Goal: Download file/media

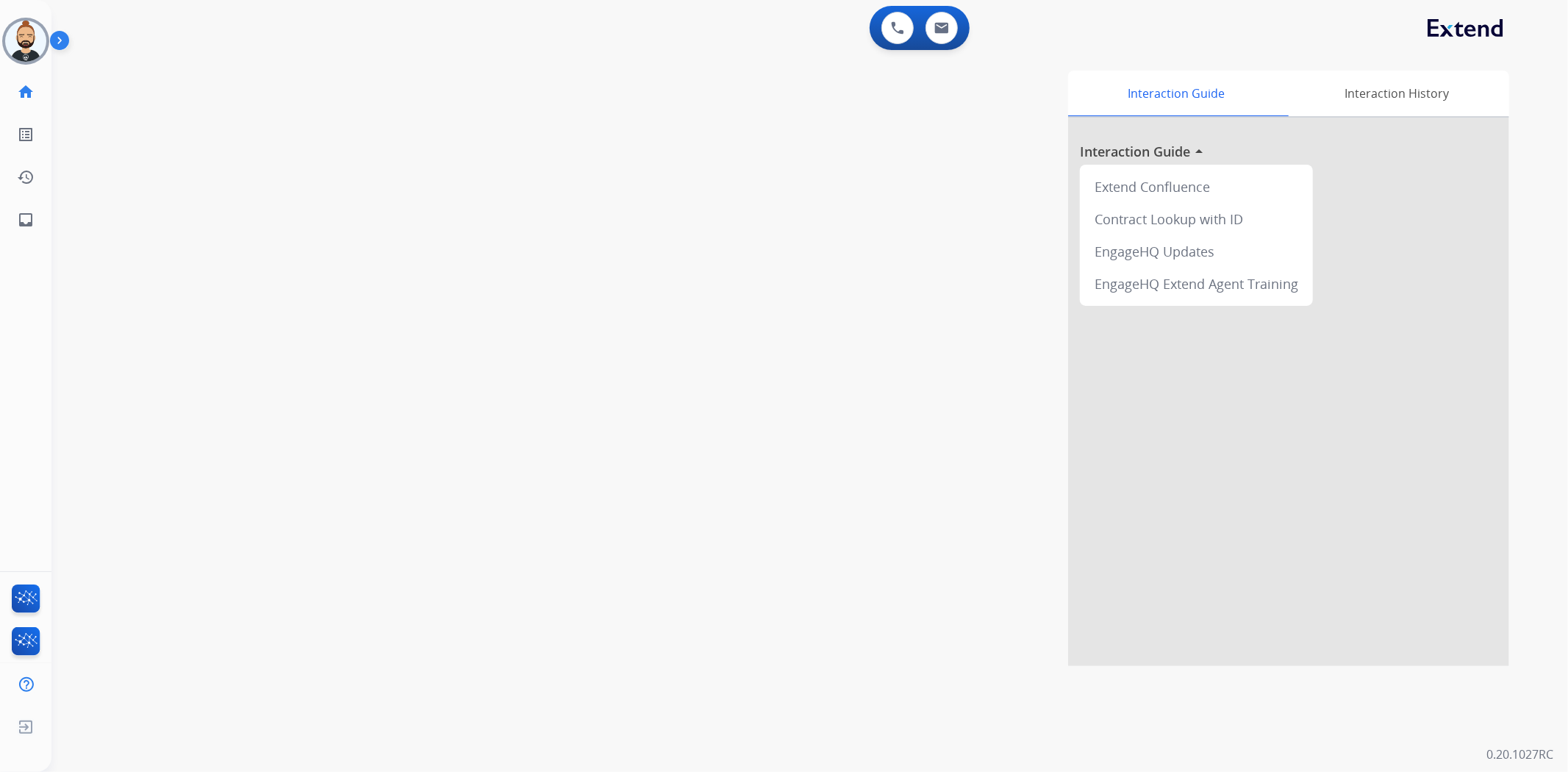
drag, startPoint x: 30, startPoint y: 53, endPoint x: 50, endPoint y: 53, distance: 20.0
click at [30, 53] on img at bounding box center [25, 41] width 41 height 41
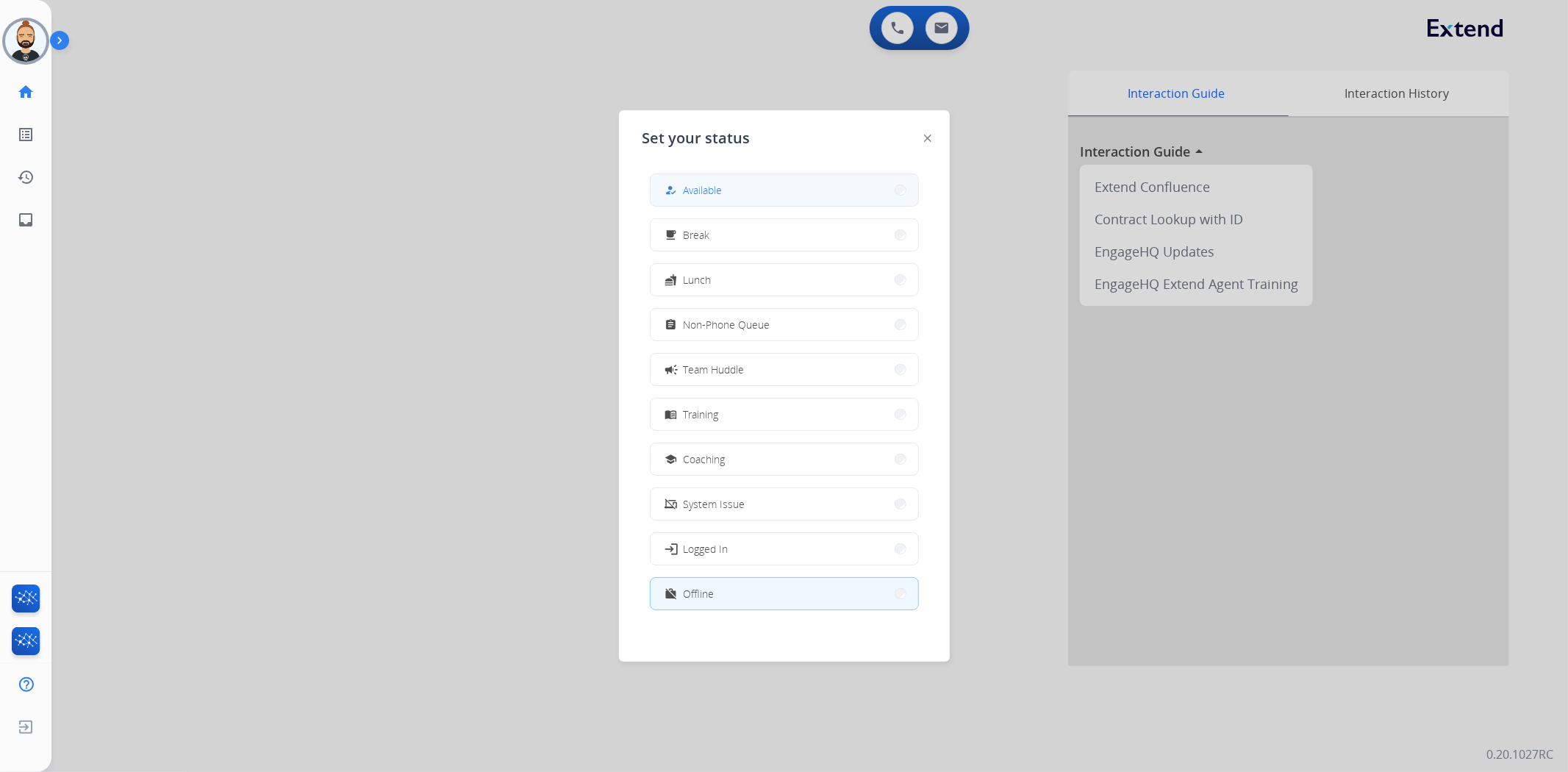
click at [520, 196] on button "how_to_reg Available" at bounding box center [784, 190] width 268 height 32
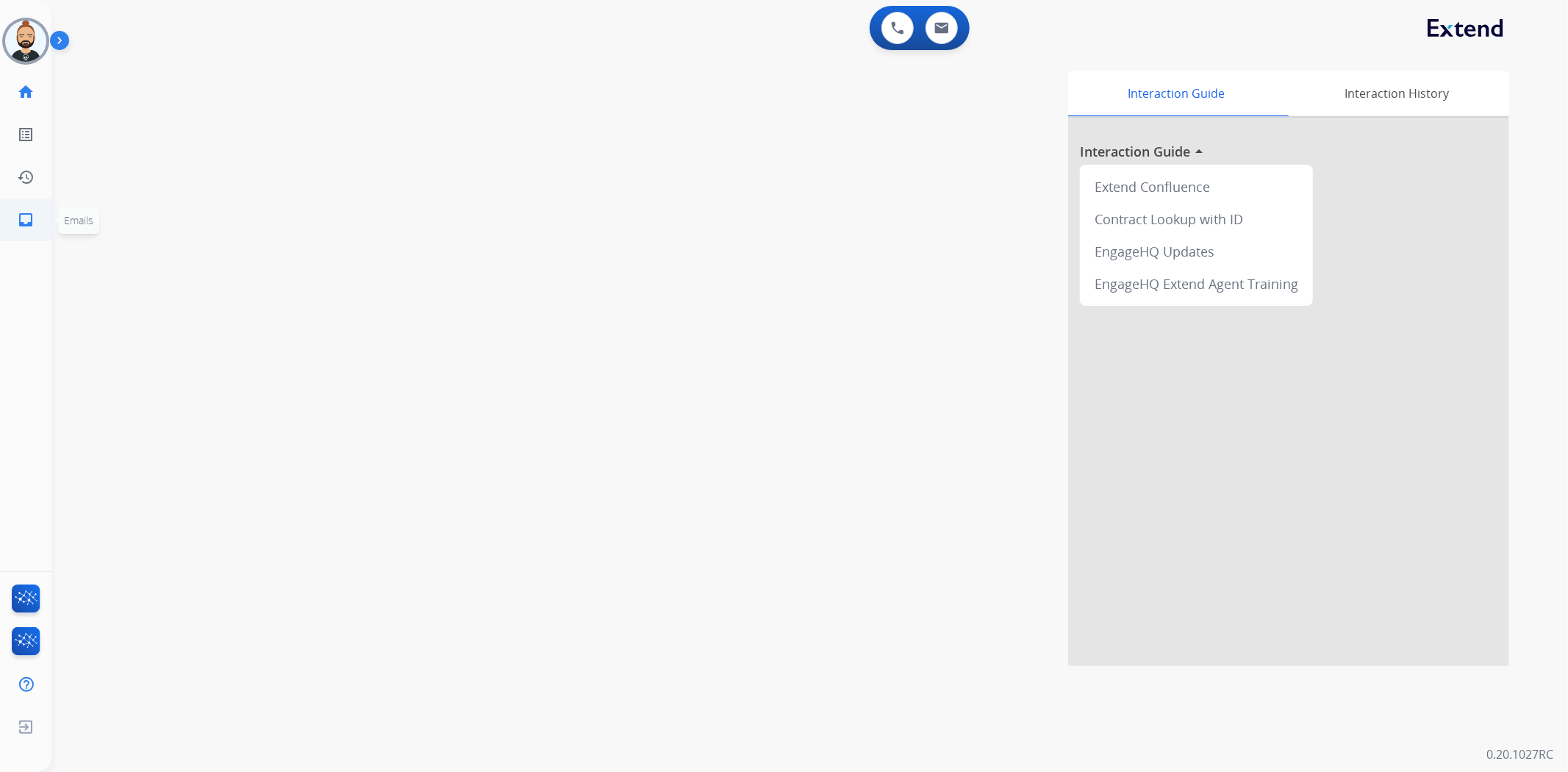
click at [25, 211] on mat-icon "inbox" at bounding box center [26, 220] width 18 height 18
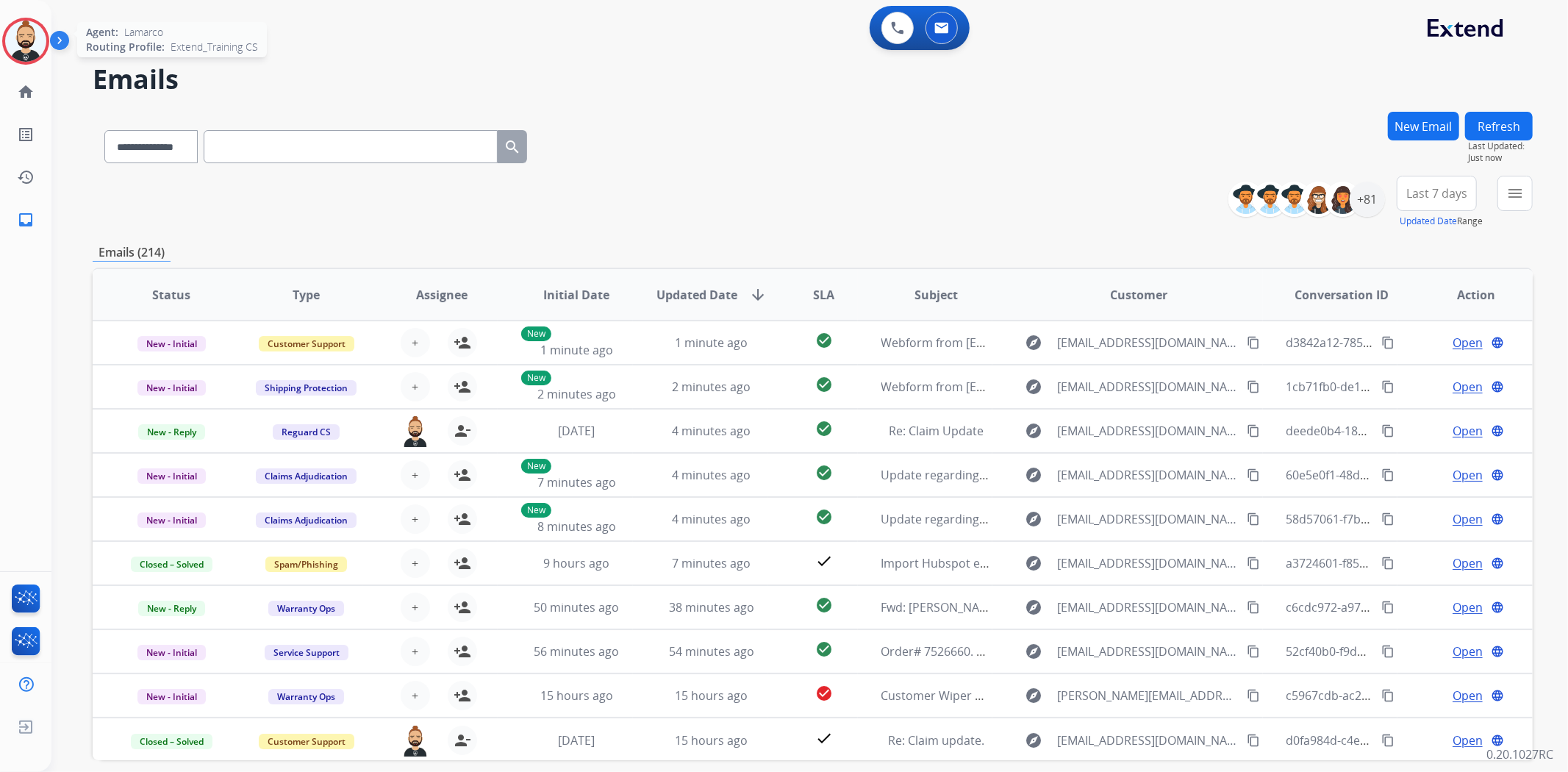
click at [28, 34] on img at bounding box center [25, 41] width 41 height 41
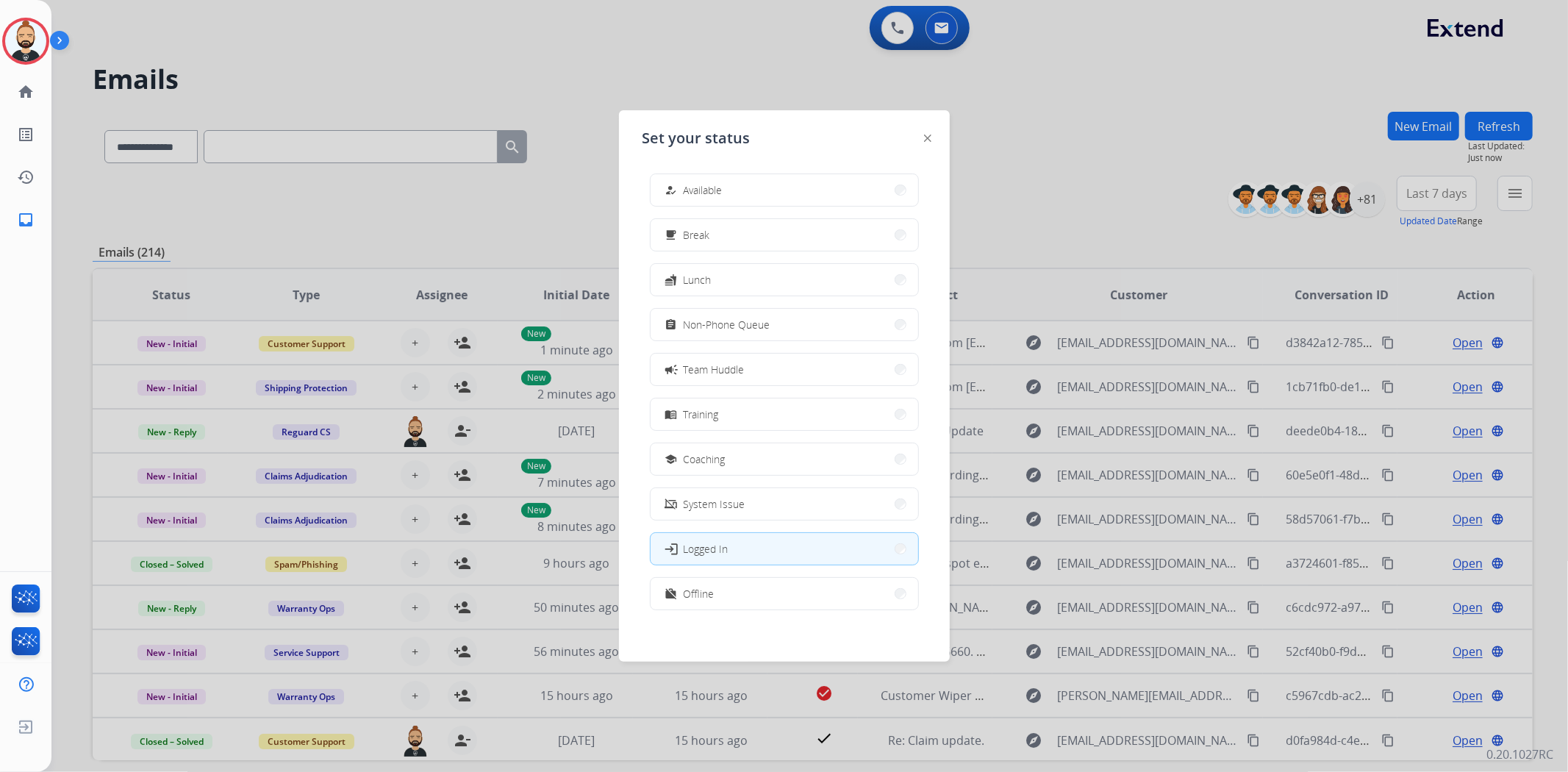
click at [675, 190] on mat-icon "how_to_reg" at bounding box center [671, 189] width 12 height 12
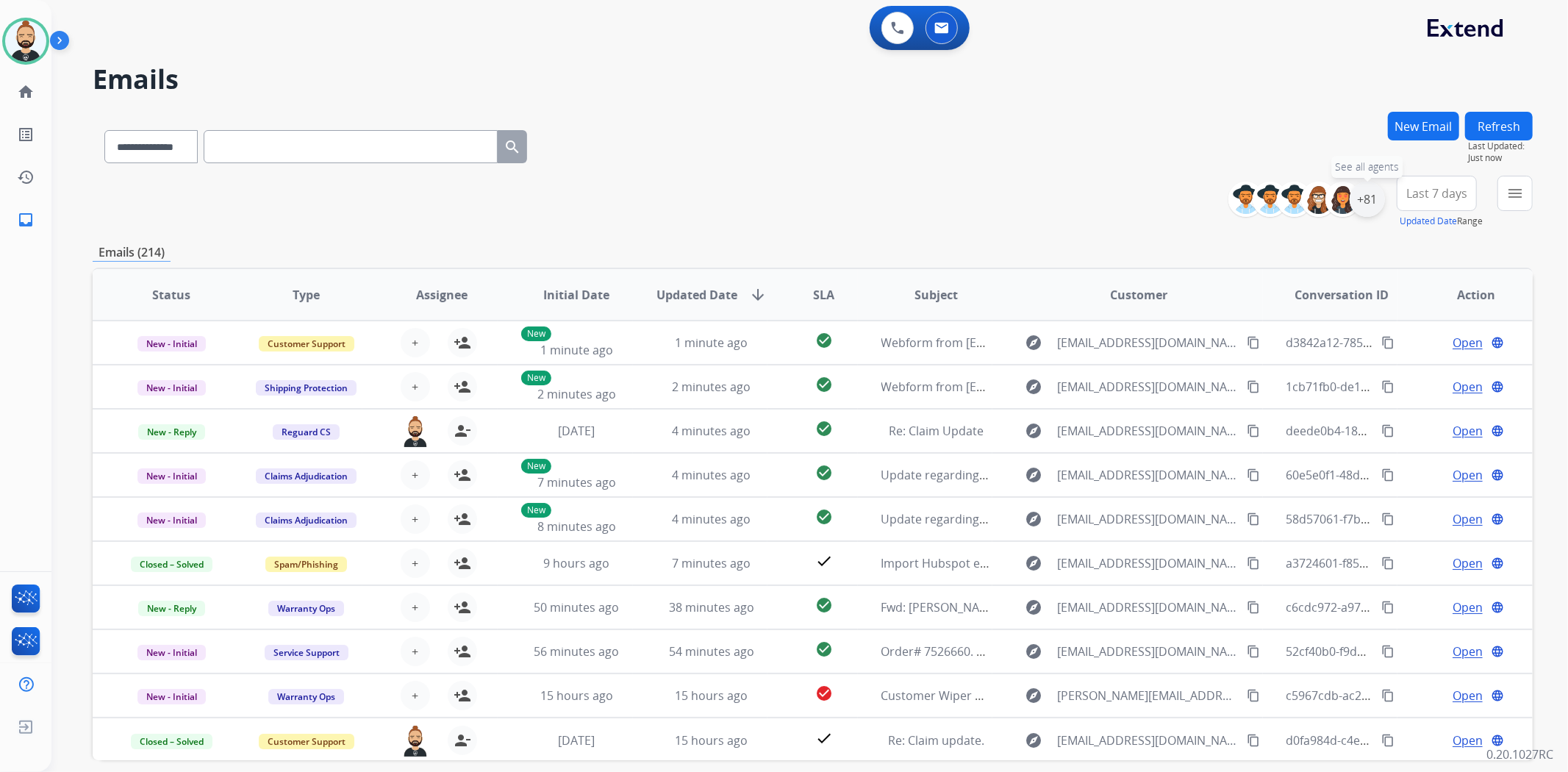
click at [1368, 194] on div "+81" at bounding box center [1367, 199] width 35 height 35
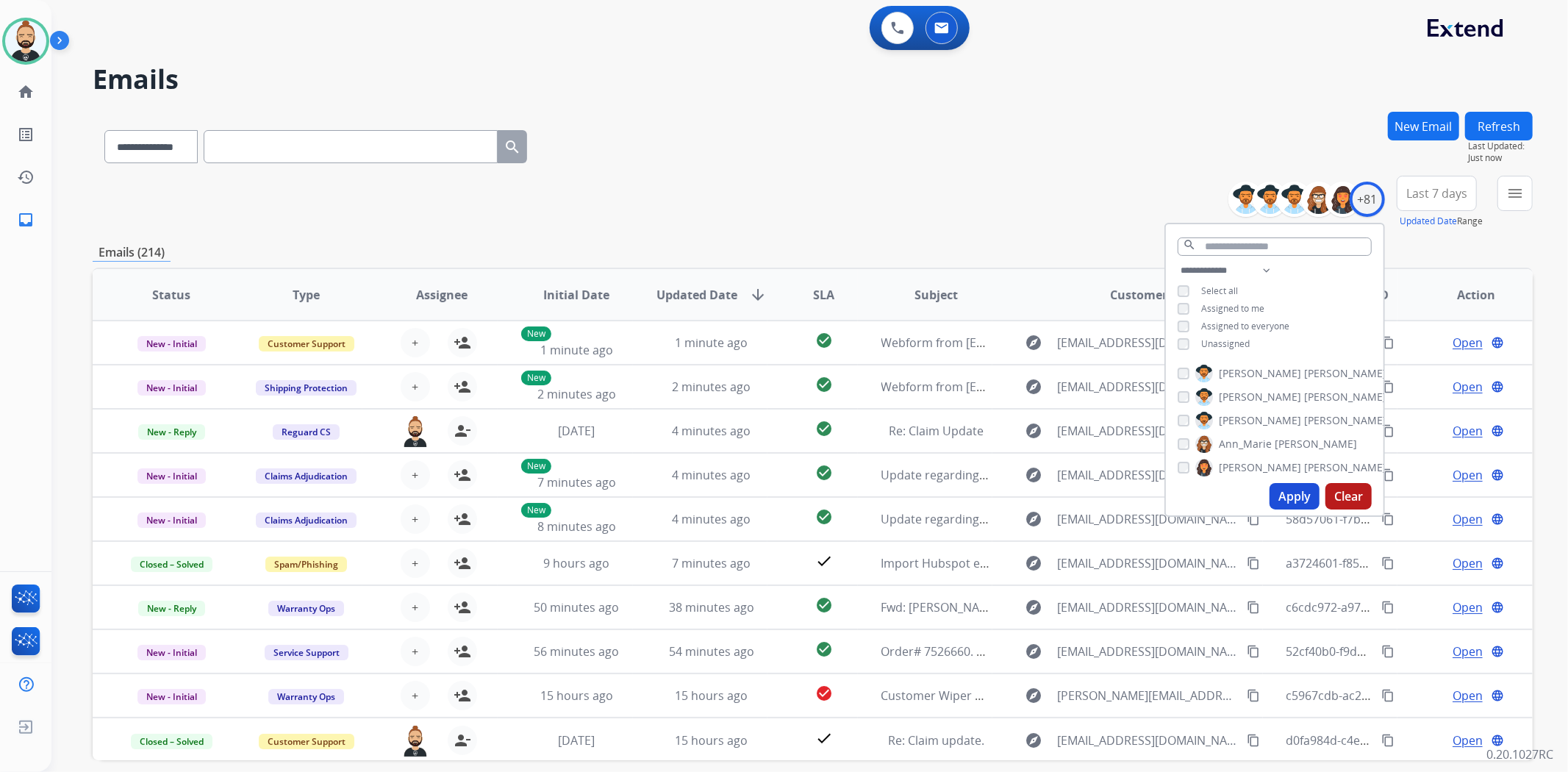
click at [1294, 497] on button "Apply" at bounding box center [1294, 496] width 50 height 26
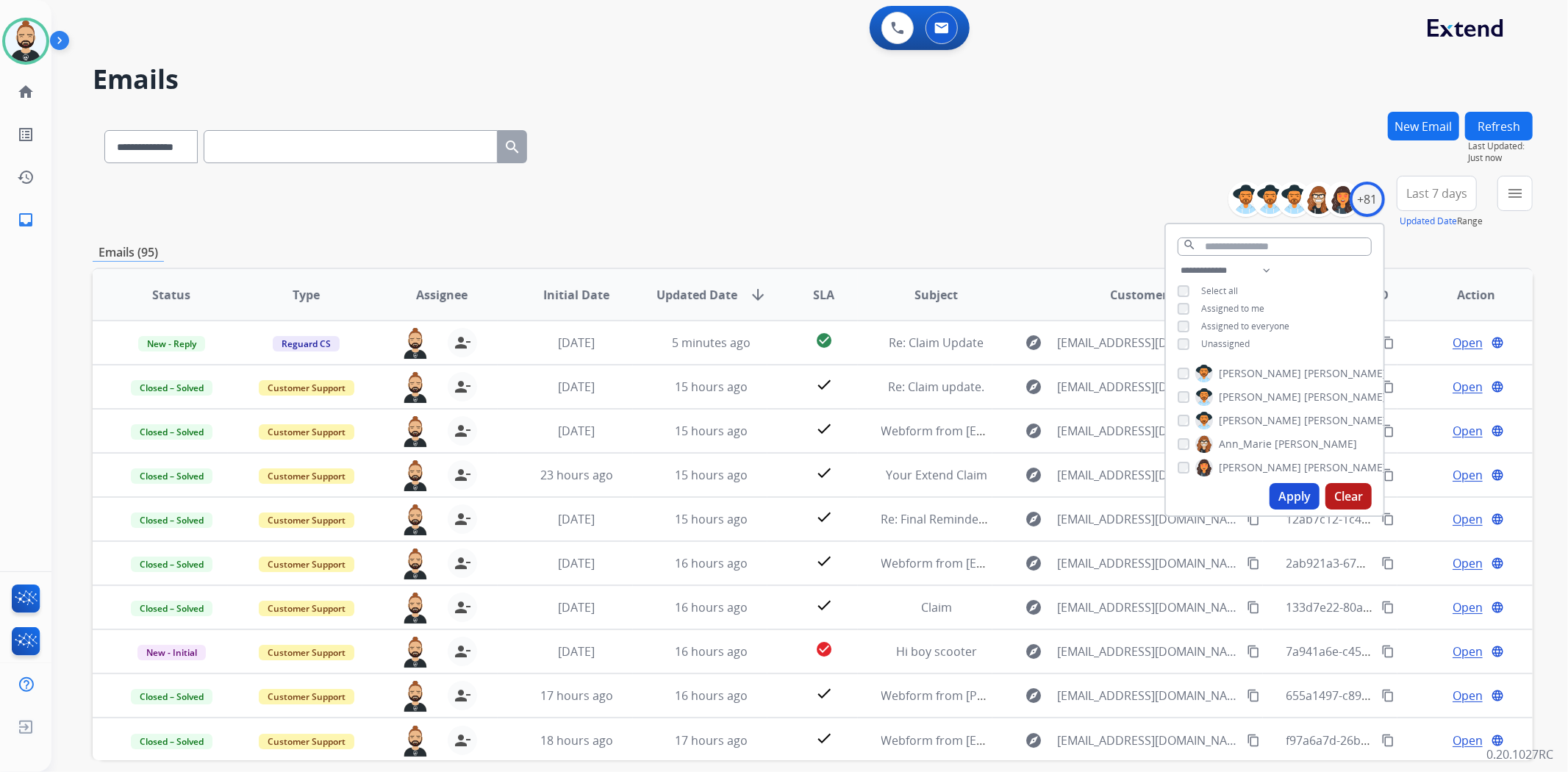
click at [1078, 72] on h2 "Emails" at bounding box center [812, 79] width 1440 height 29
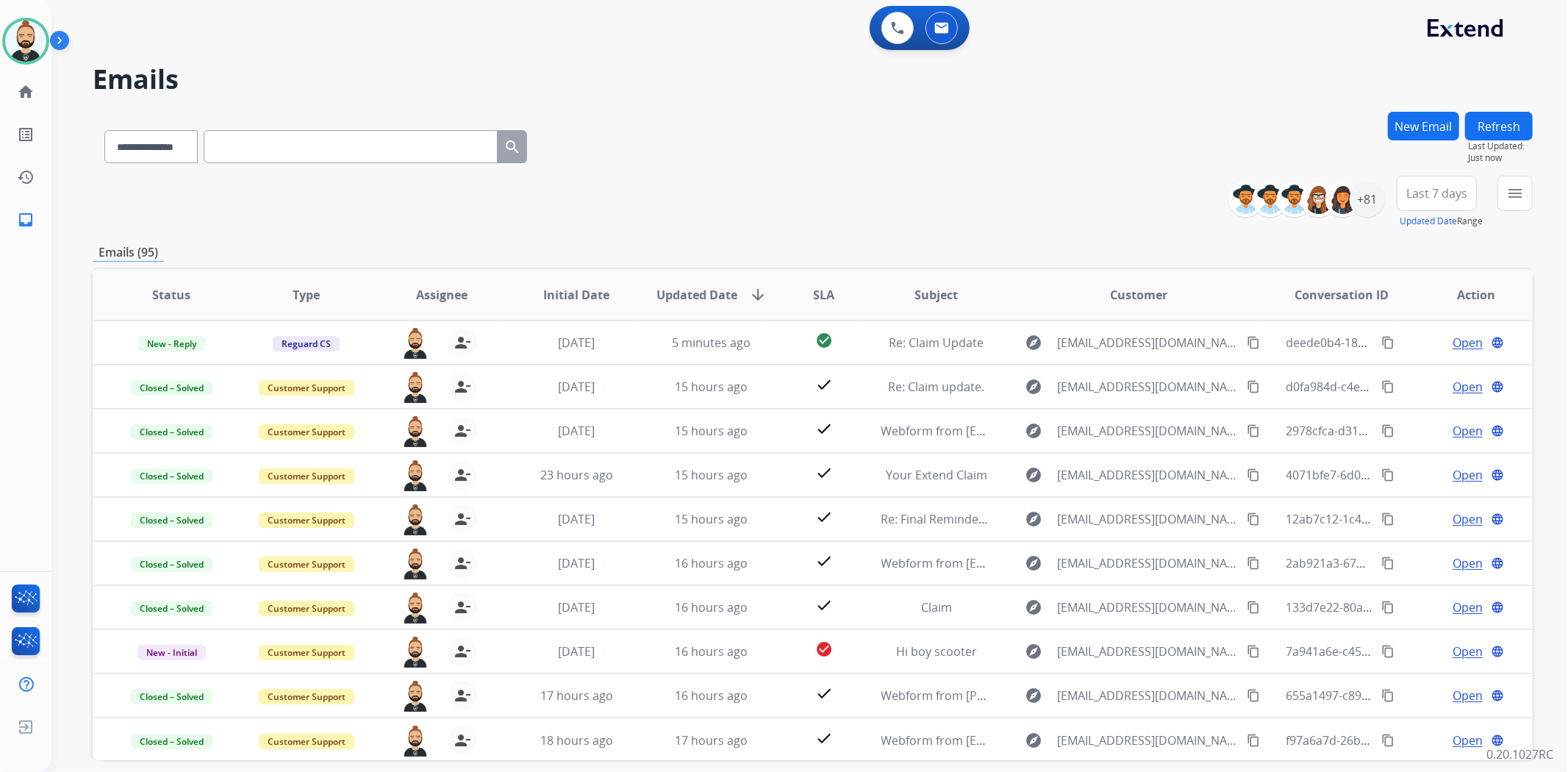
scroll to position [64, 0]
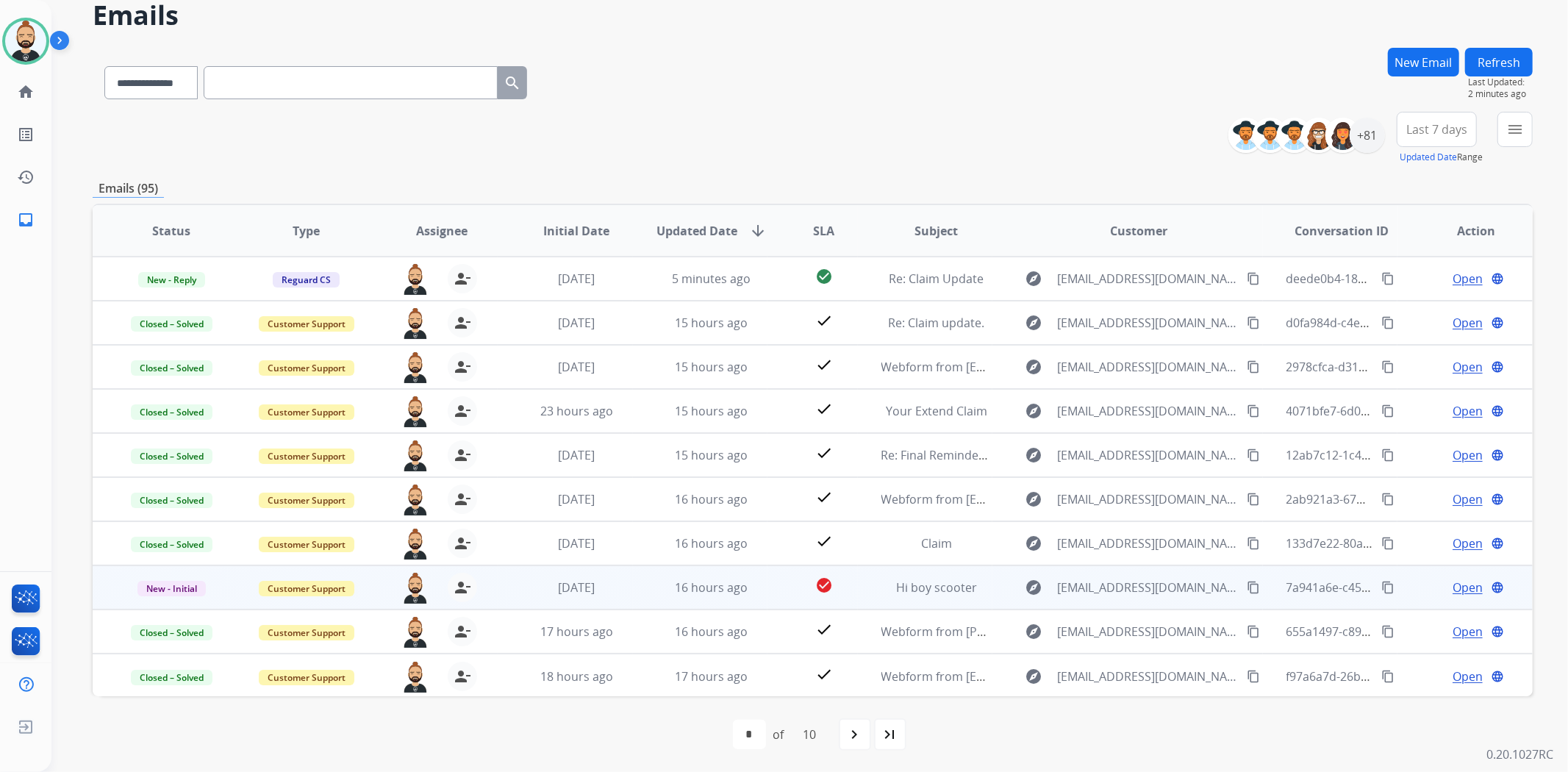
click at [1466, 585] on span "Open" at bounding box center [1467, 588] width 30 height 18
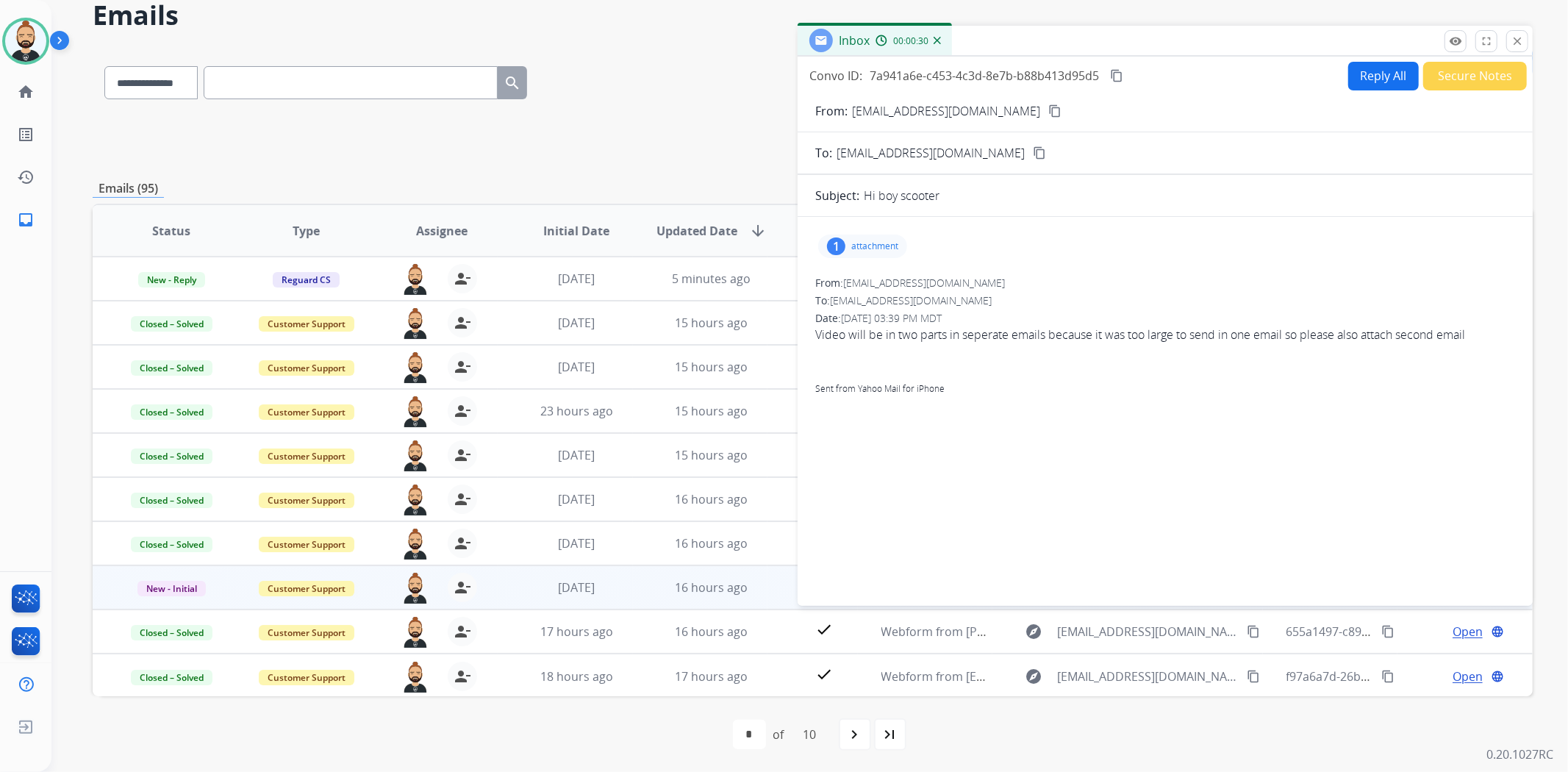
click at [873, 243] on p "attachment" at bounding box center [874, 246] width 47 height 11
click at [1010, 277] on mat-icon "download" at bounding box center [1005, 283] width 13 height 13
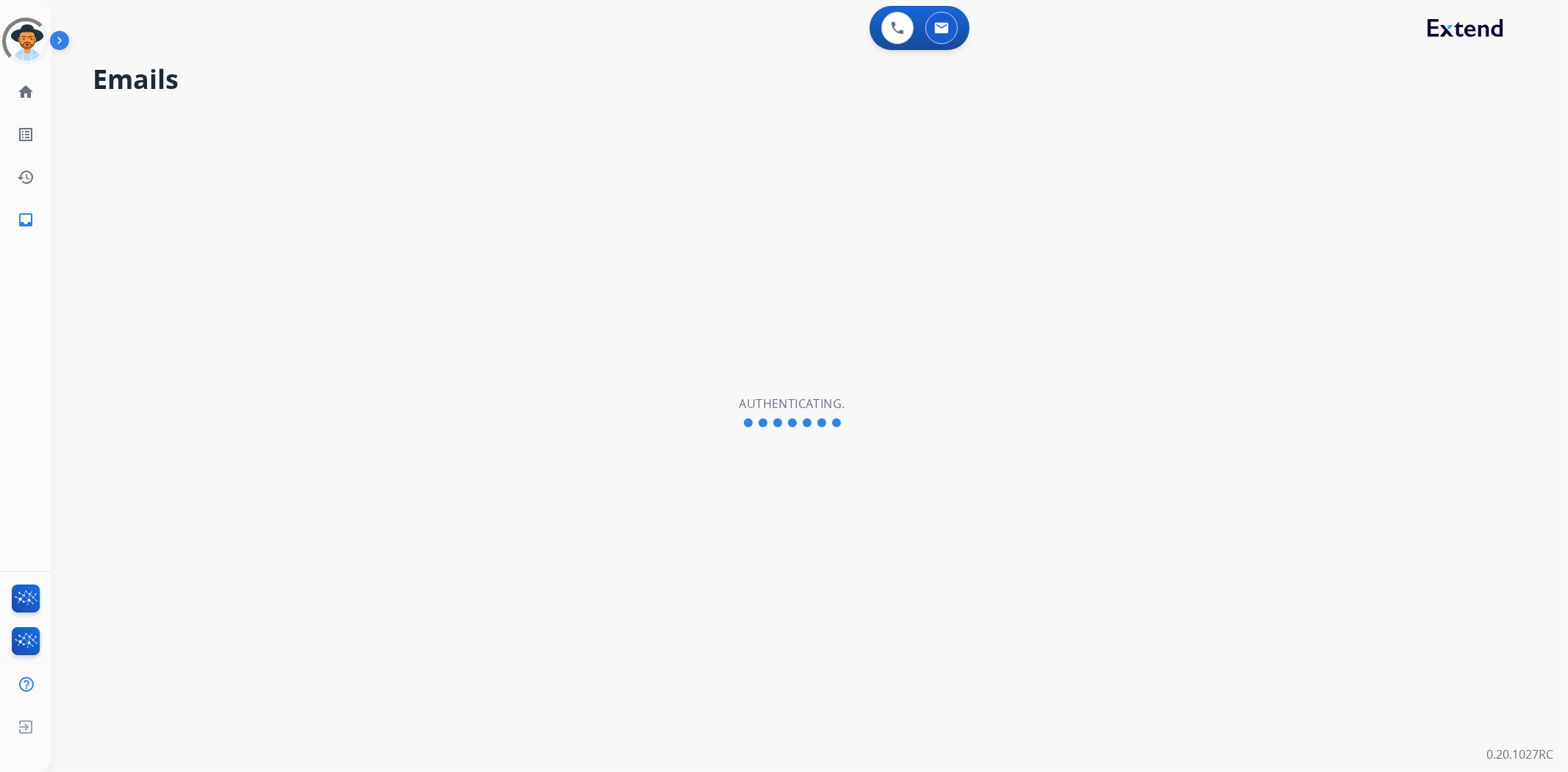
select select "**********"
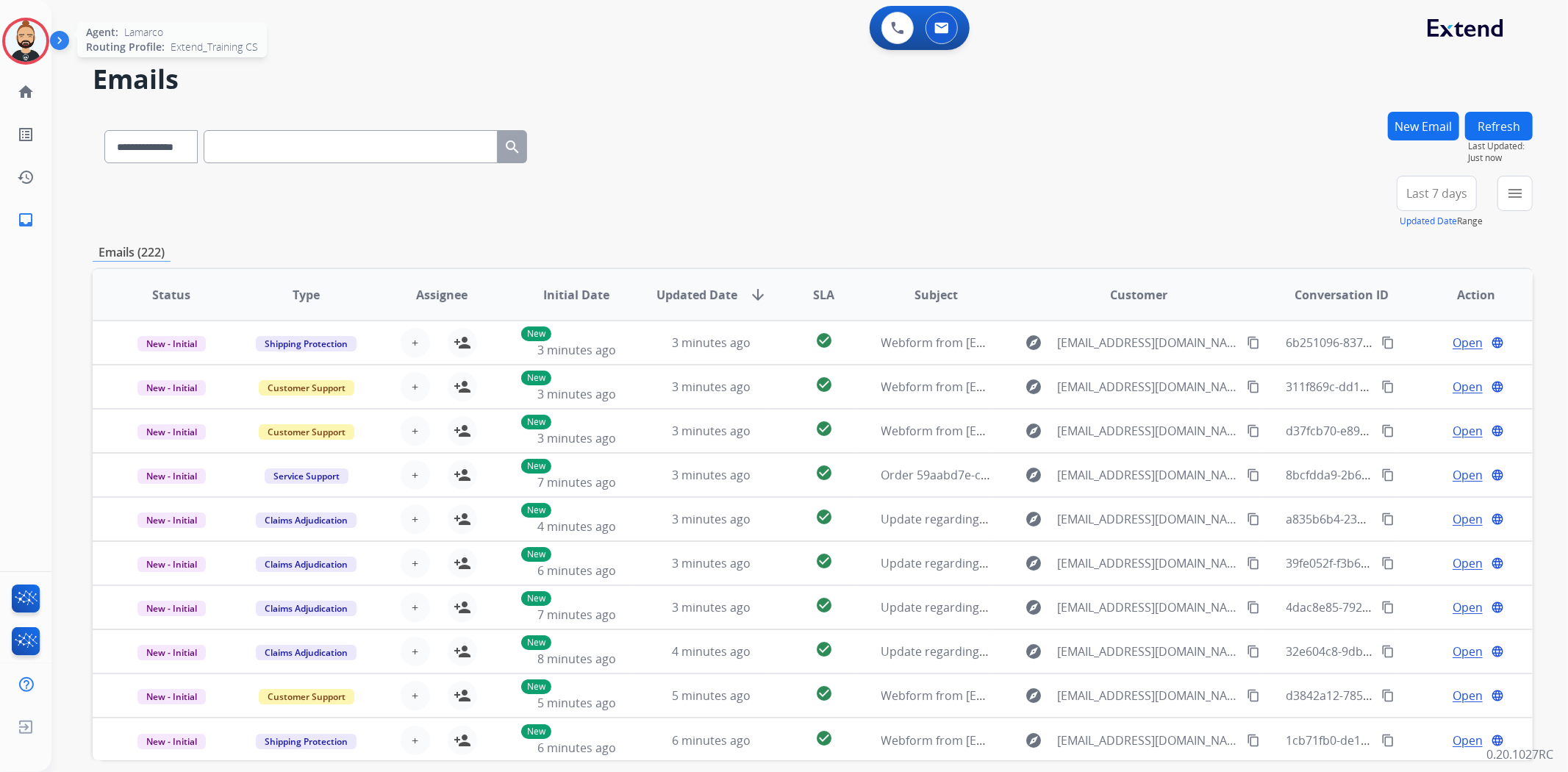
click at [27, 30] on img at bounding box center [25, 41] width 41 height 41
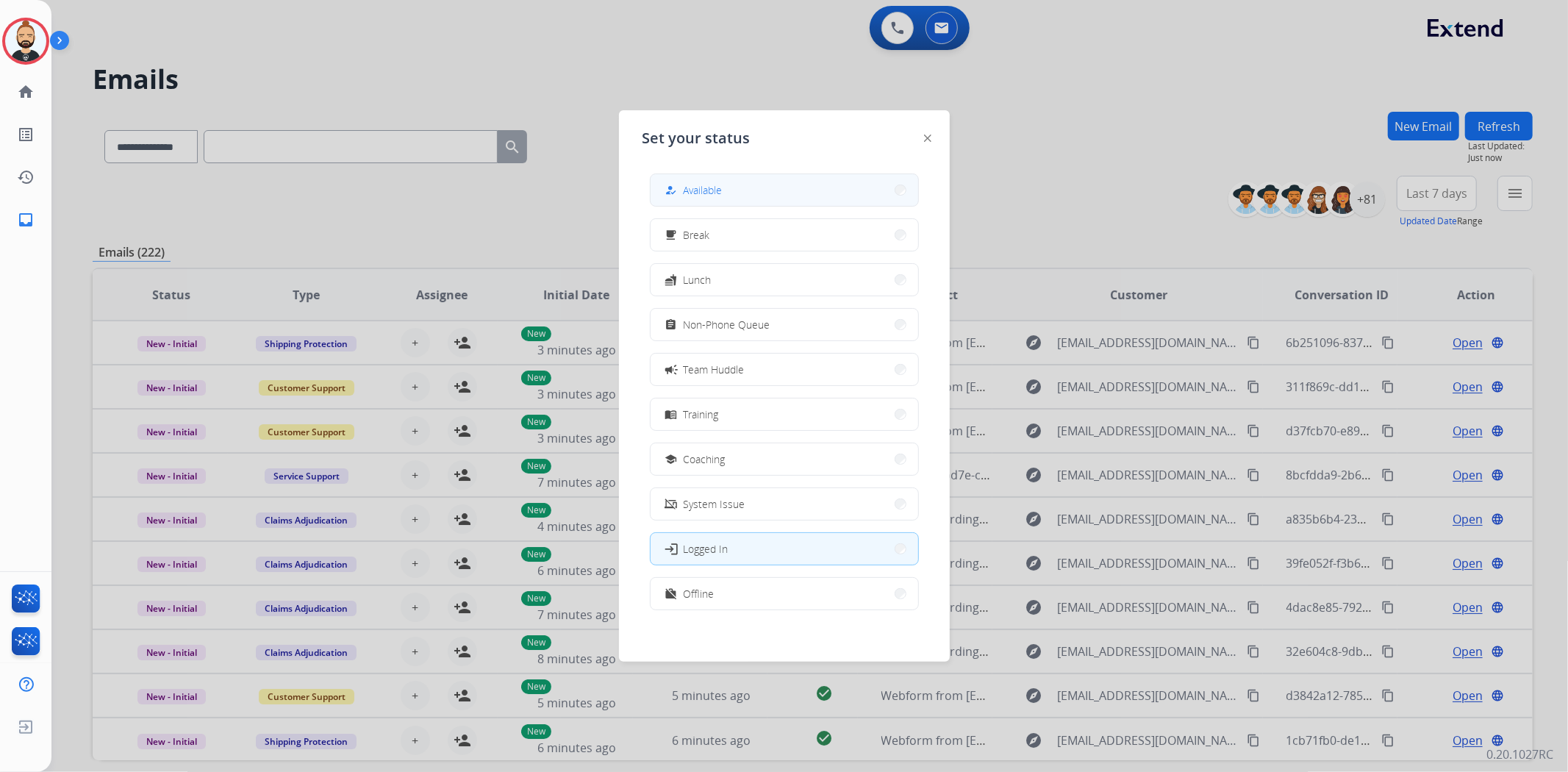
click at [793, 178] on button "how_to_reg Available" at bounding box center [784, 190] width 268 height 32
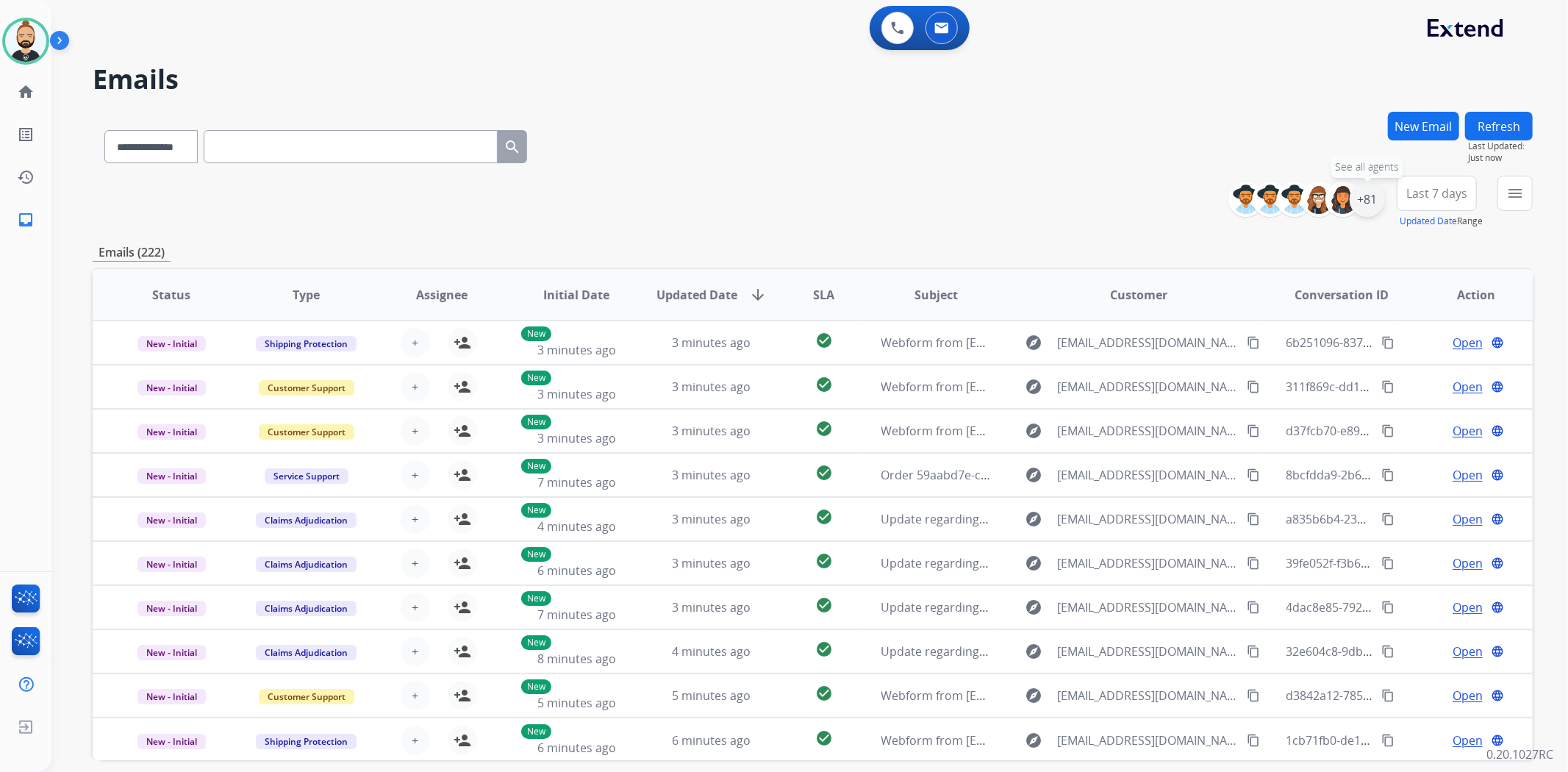
click at [1366, 196] on div "+81" at bounding box center [1367, 199] width 35 height 35
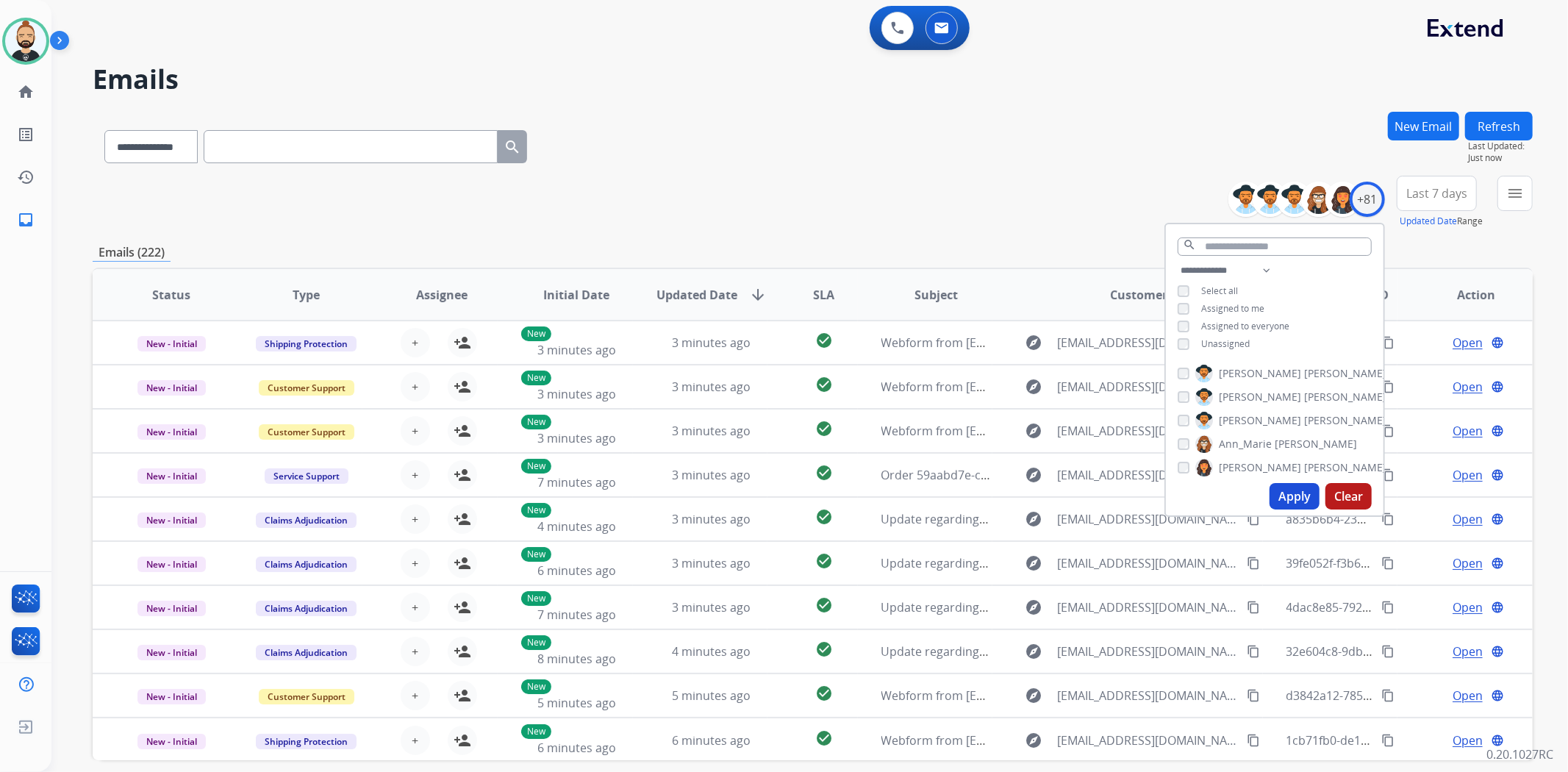
drag, startPoint x: 1277, startPoint y: 490, endPoint x: 1430, endPoint y: 513, distance: 154.7
click at [1279, 489] on button "Apply" at bounding box center [1294, 496] width 50 height 26
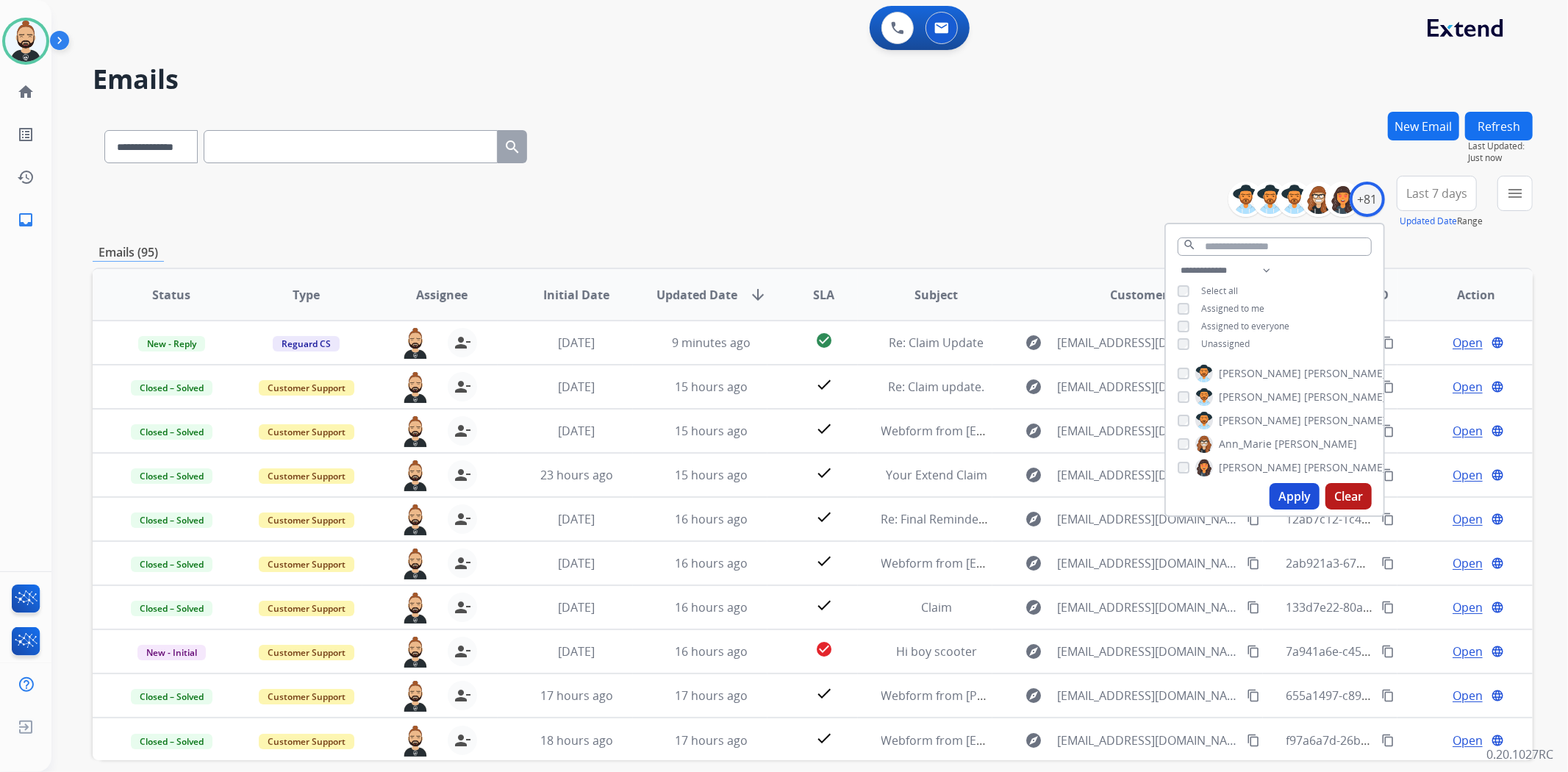
click at [982, 75] on h2 "Emails" at bounding box center [812, 79] width 1440 height 29
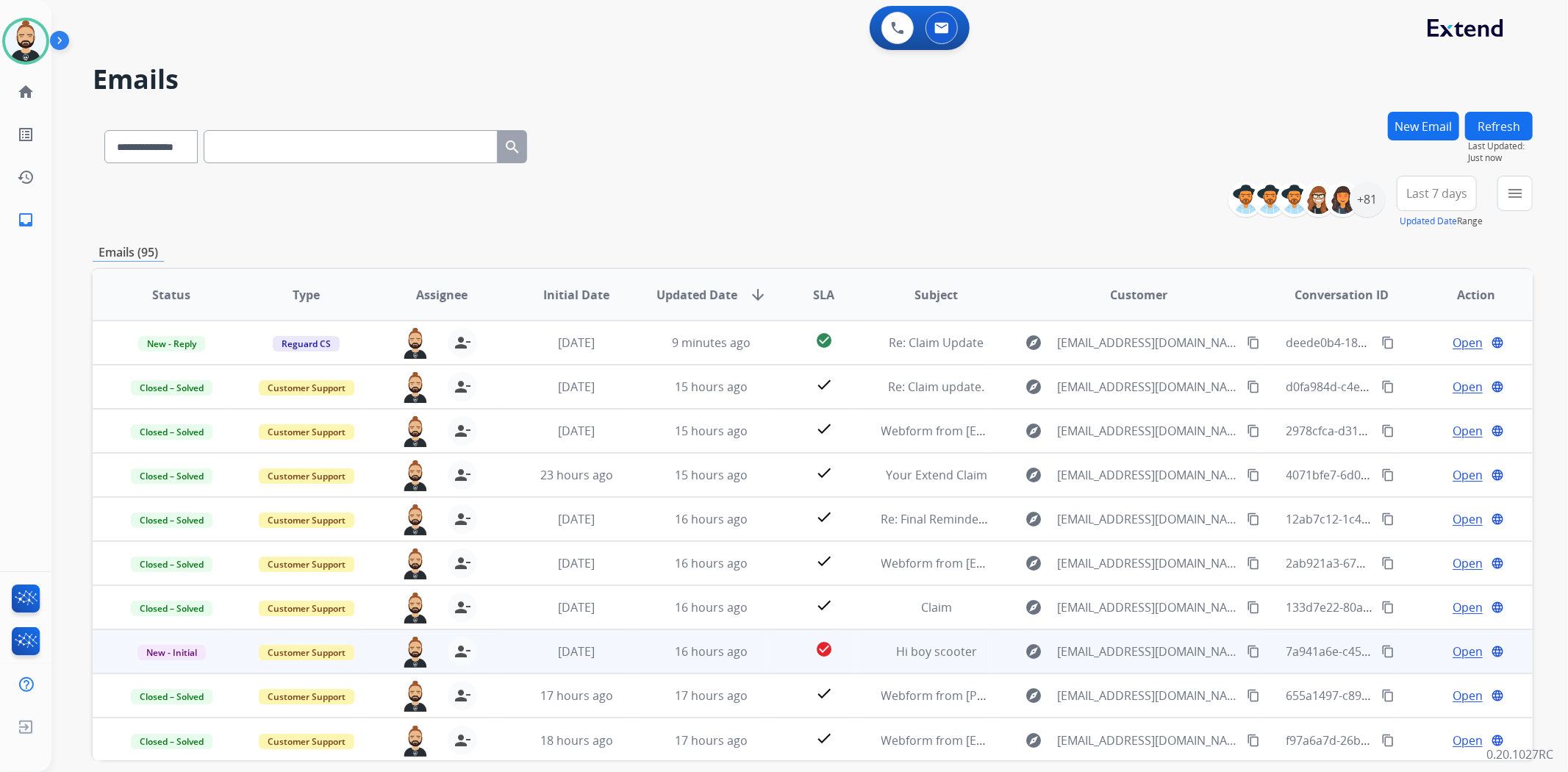
click at [1453, 644] on span "Open" at bounding box center [1467, 652] width 30 height 18
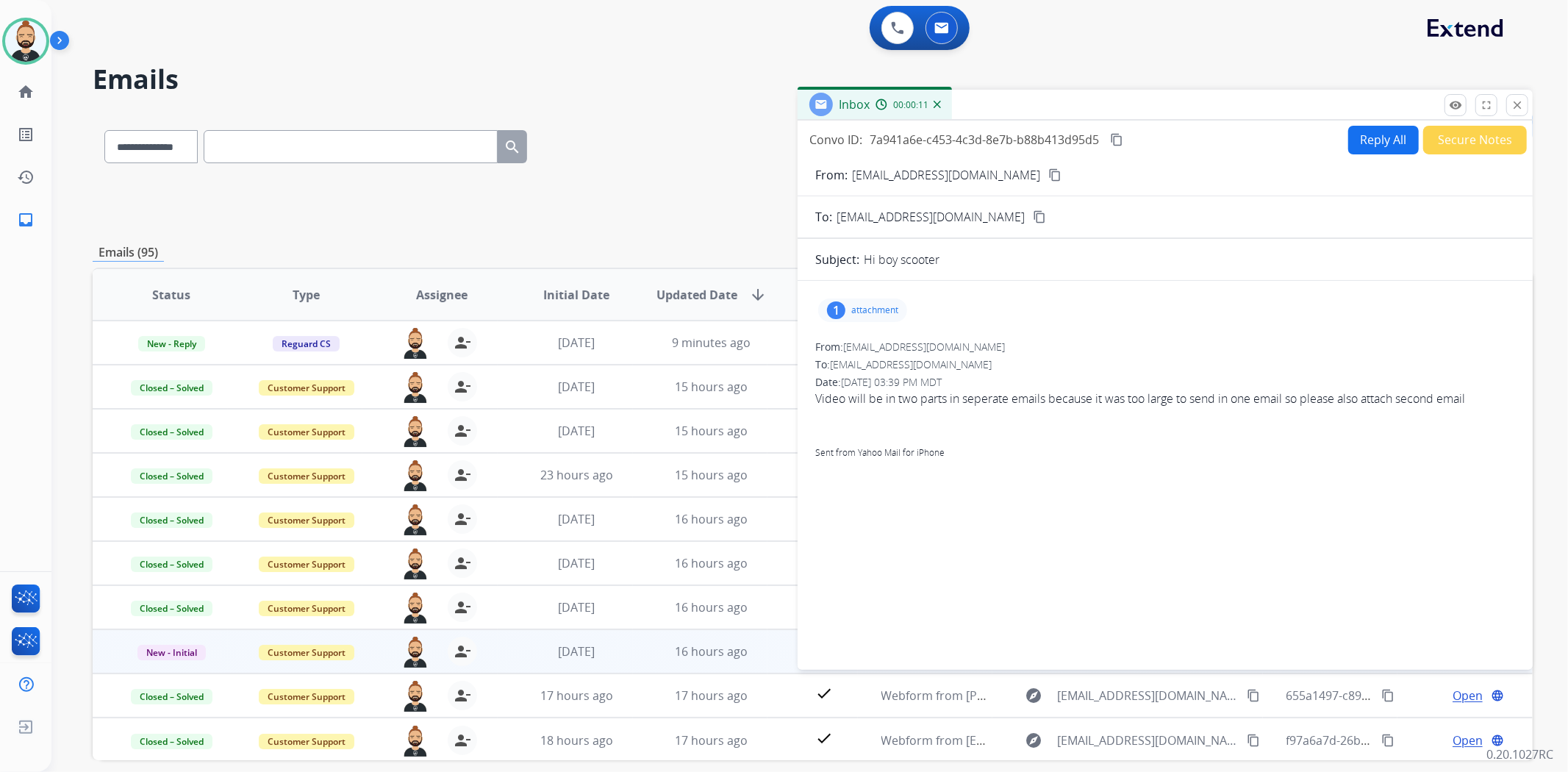
click at [865, 312] on p "attachment" at bounding box center [874, 310] width 47 height 11
click at [847, 343] on div at bounding box center [867, 347] width 74 height 52
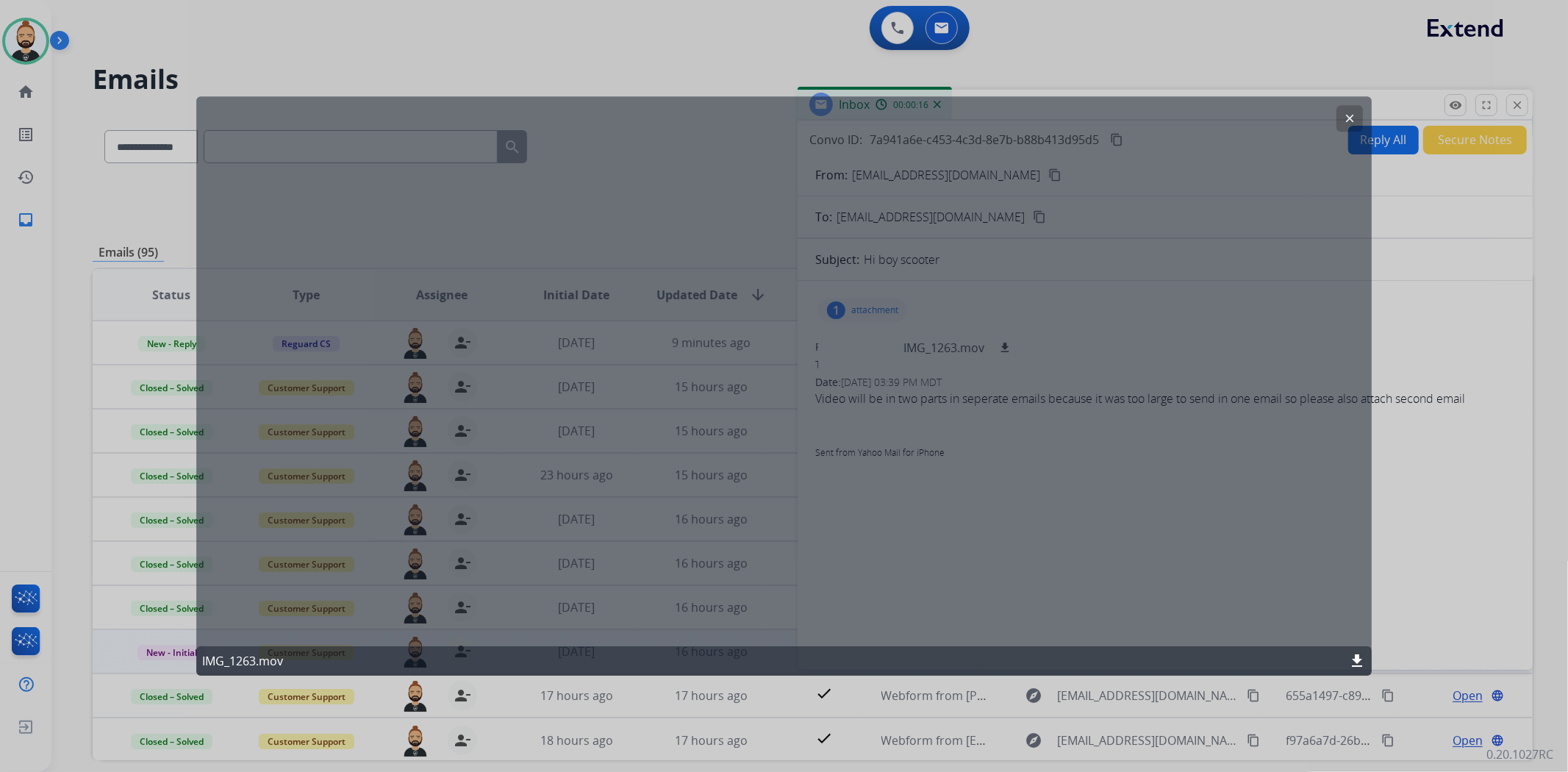
click at [1361, 655] on mat-icon "download" at bounding box center [1358, 661] width 18 height 18
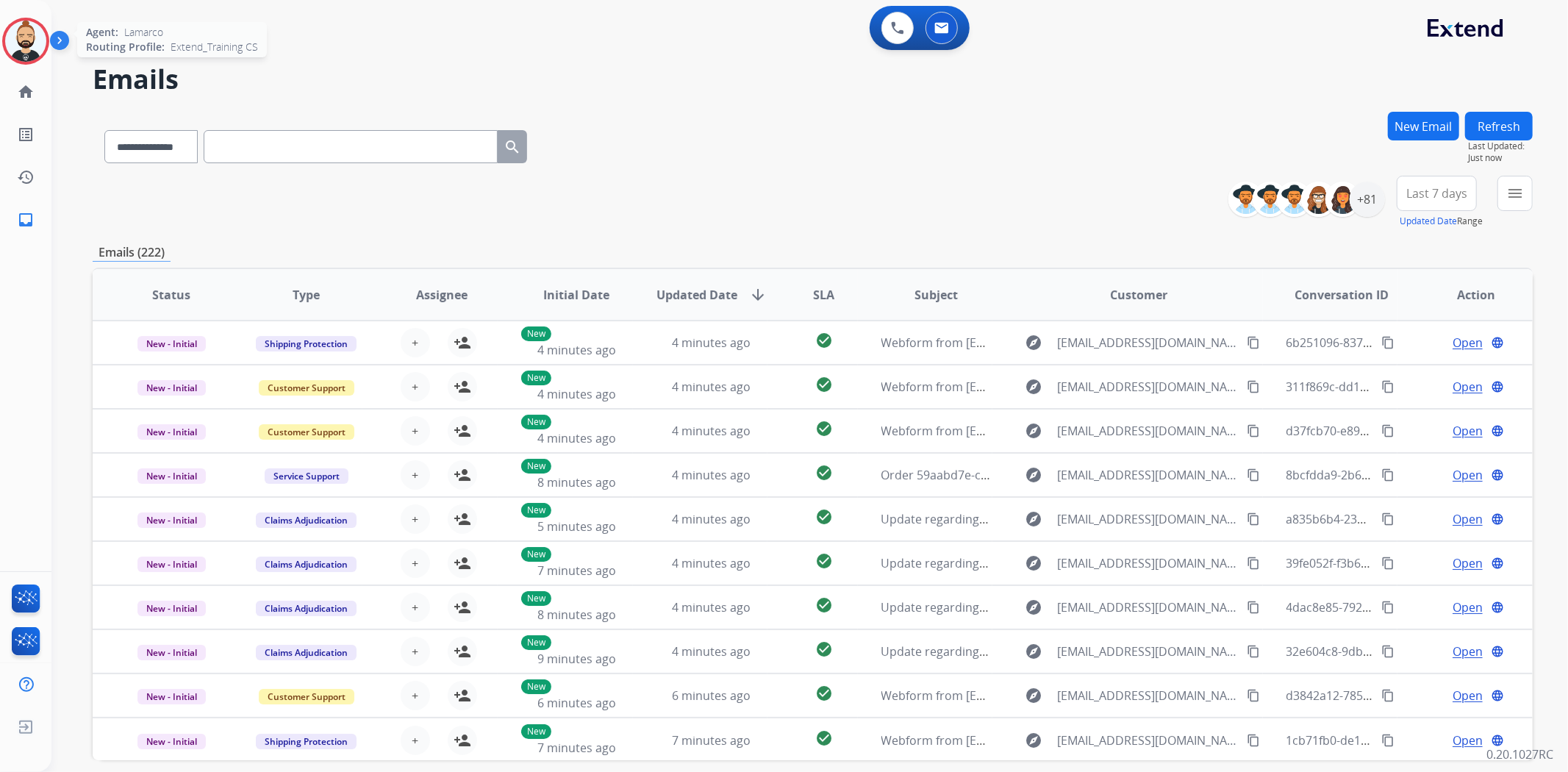
click at [18, 32] on img at bounding box center [25, 41] width 41 height 41
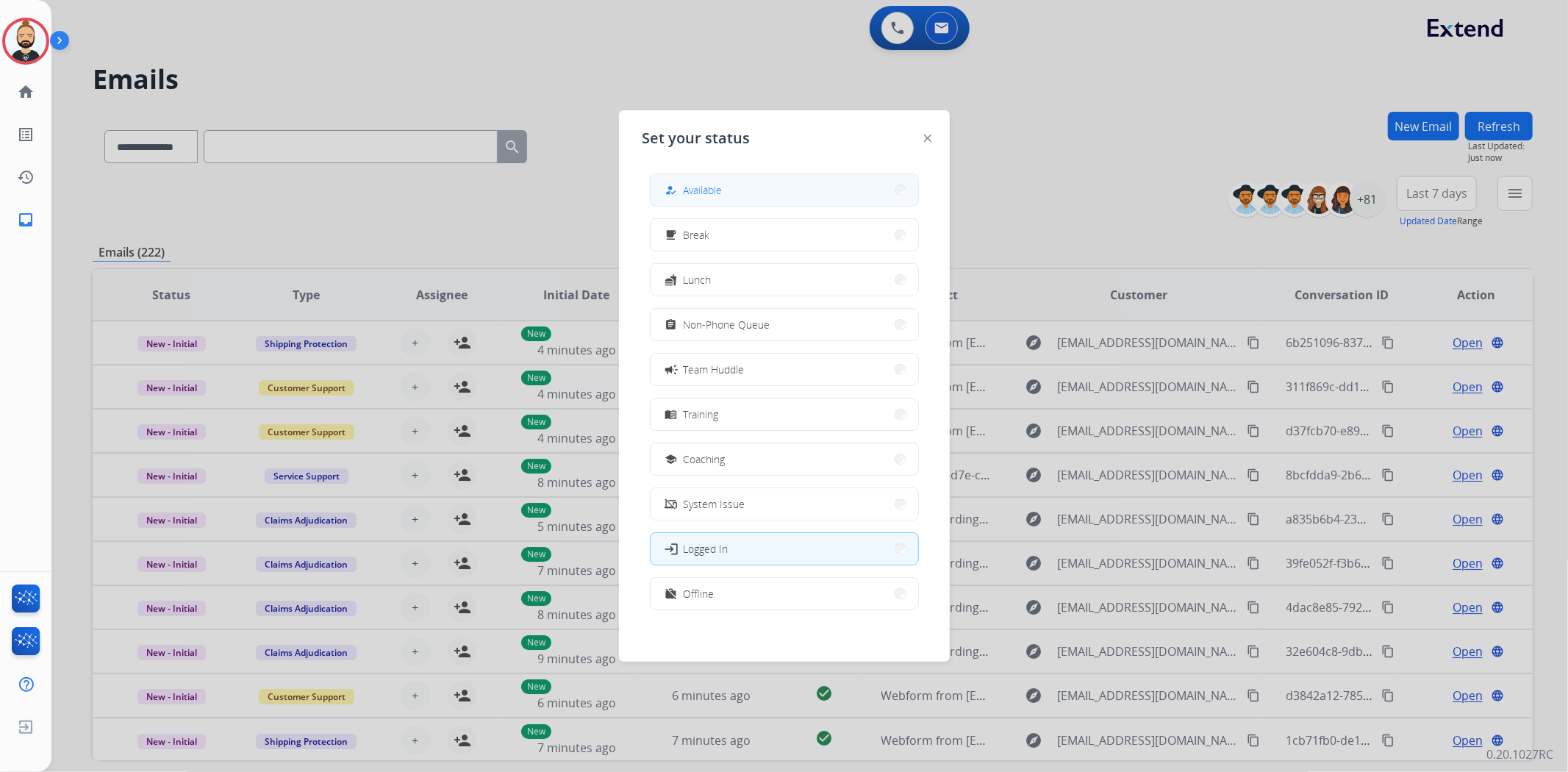
click at [732, 191] on button "how_to_reg Available" at bounding box center [784, 190] width 268 height 32
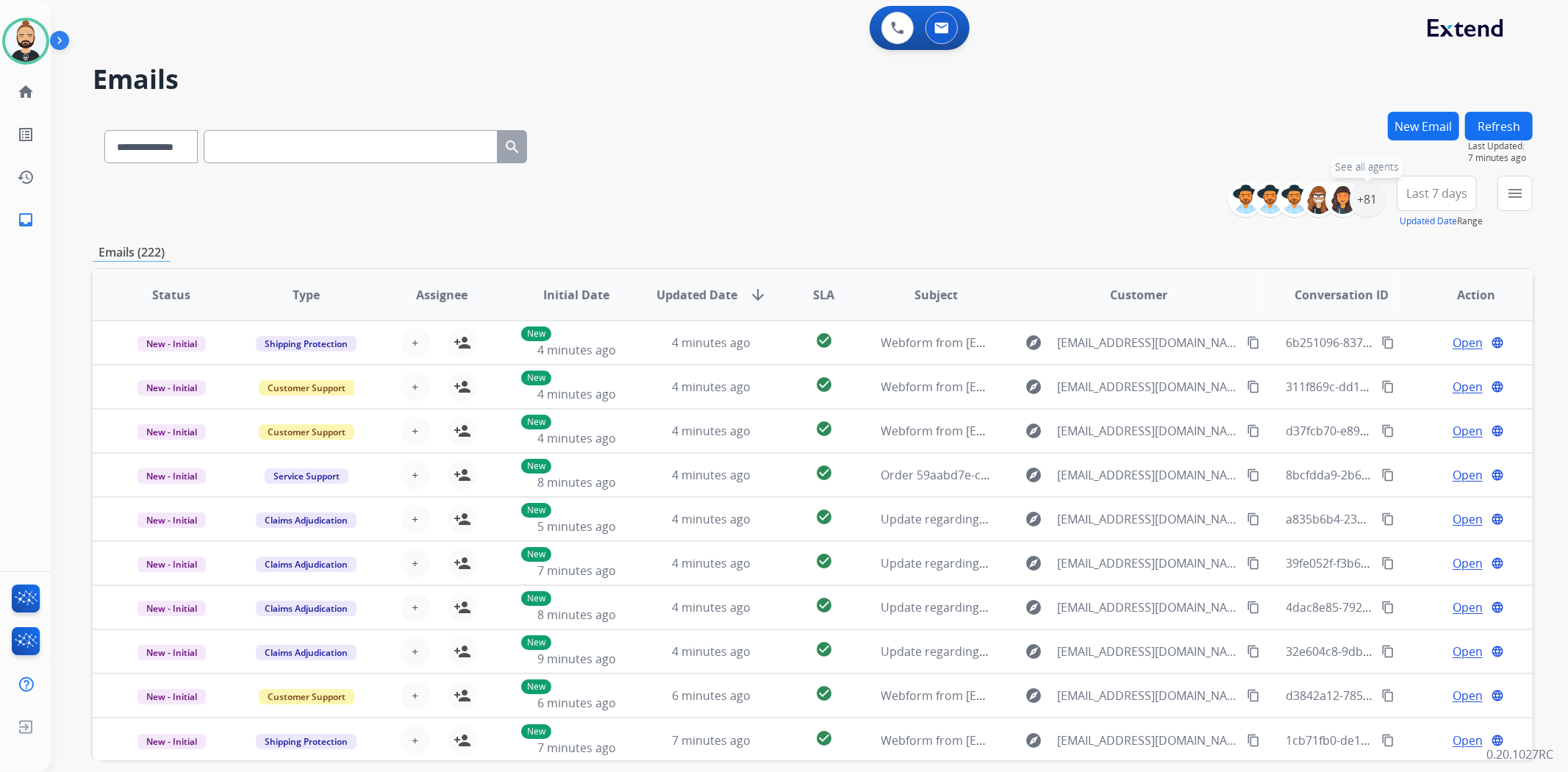
click at [1362, 205] on div "+81" at bounding box center [1367, 199] width 35 height 35
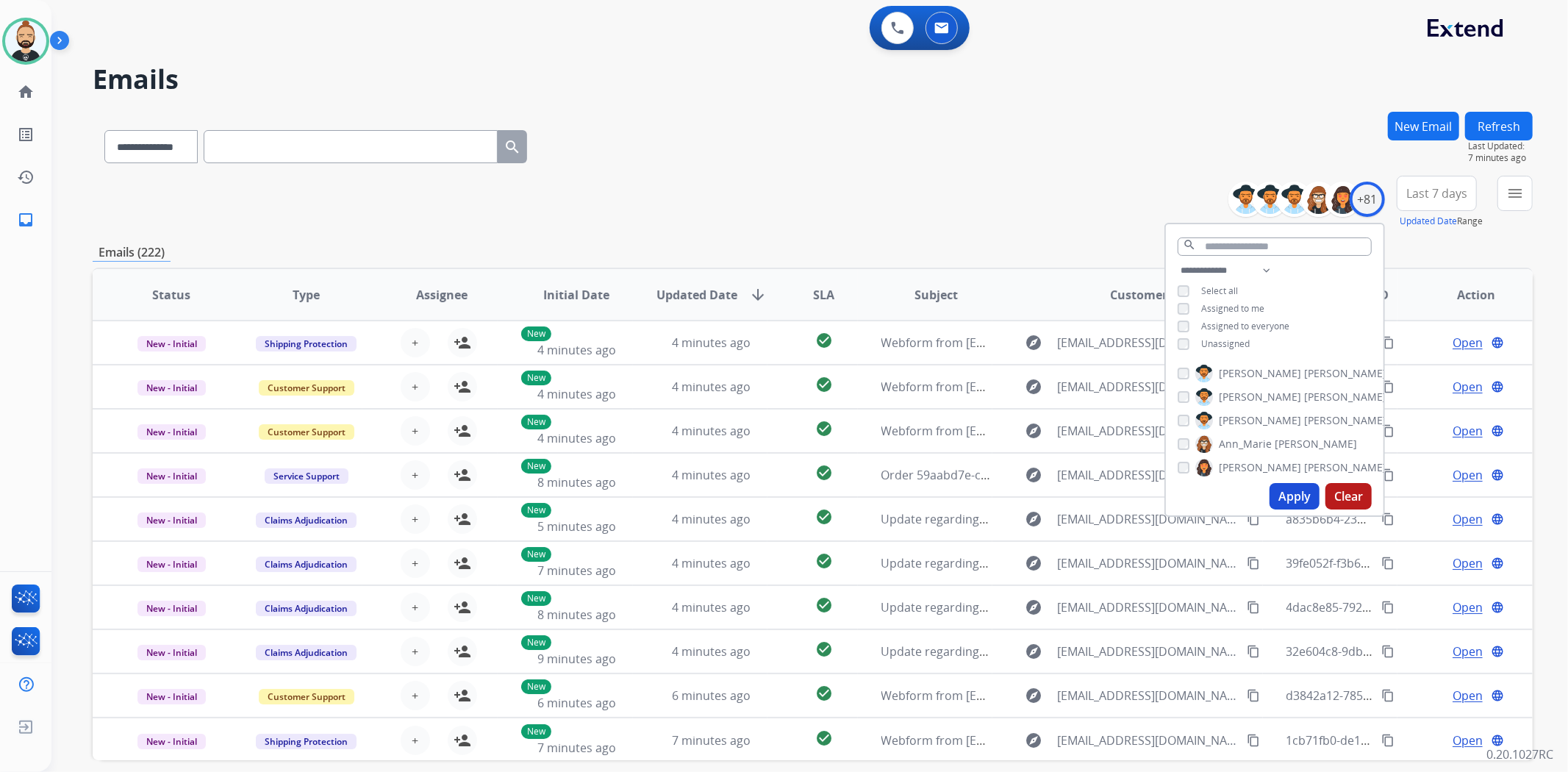
click at [1298, 490] on button "Apply" at bounding box center [1294, 496] width 50 height 26
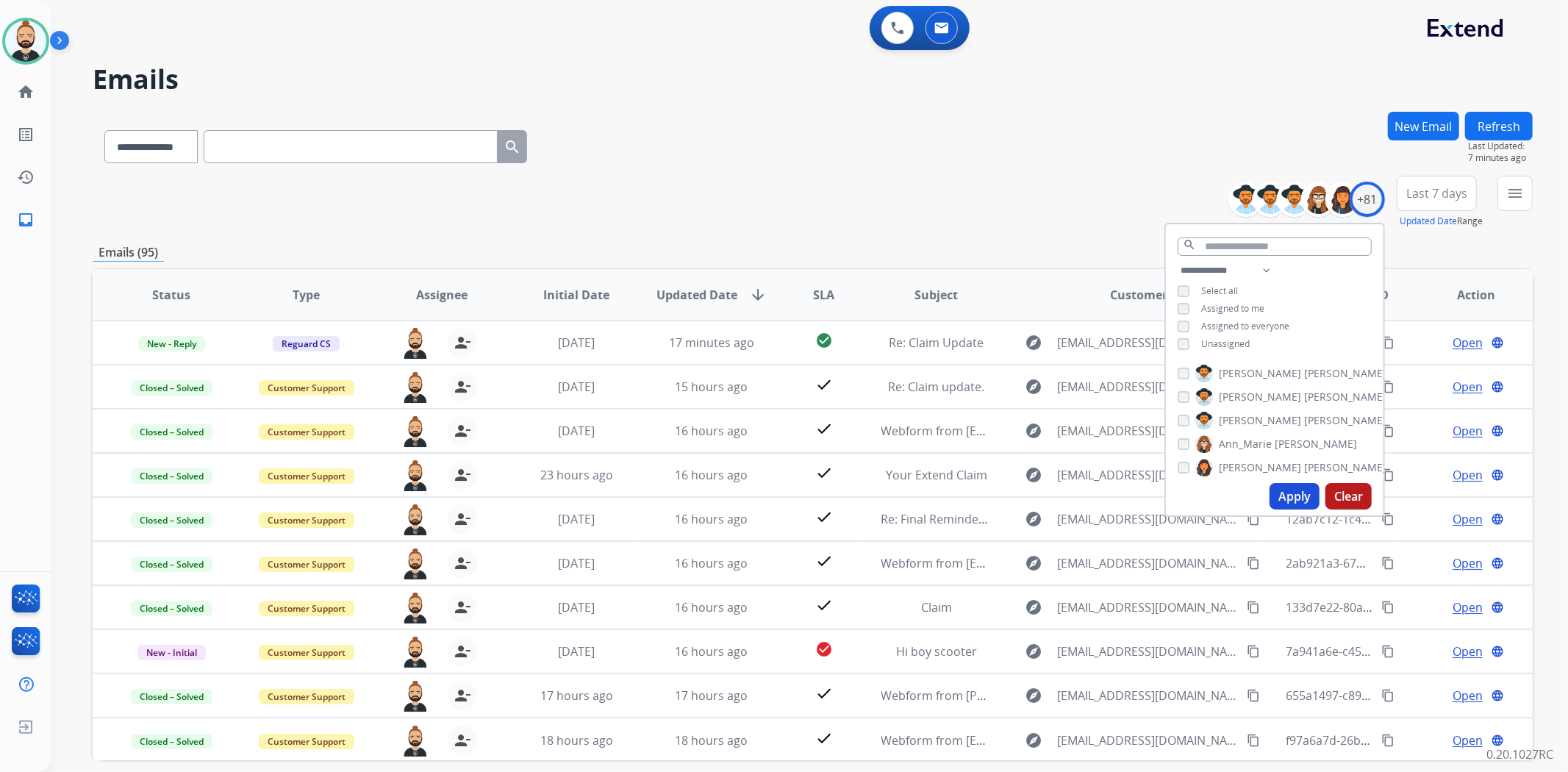
drag, startPoint x: 1295, startPoint y: 488, endPoint x: 1105, endPoint y: 508, distance: 191.0
click at [1295, 488] on button "Apply" at bounding box center [1294, 496] width 50 height 26
click at [1017, 121] on div "**********" at bounding box center [812, 143] width 1440 height 64
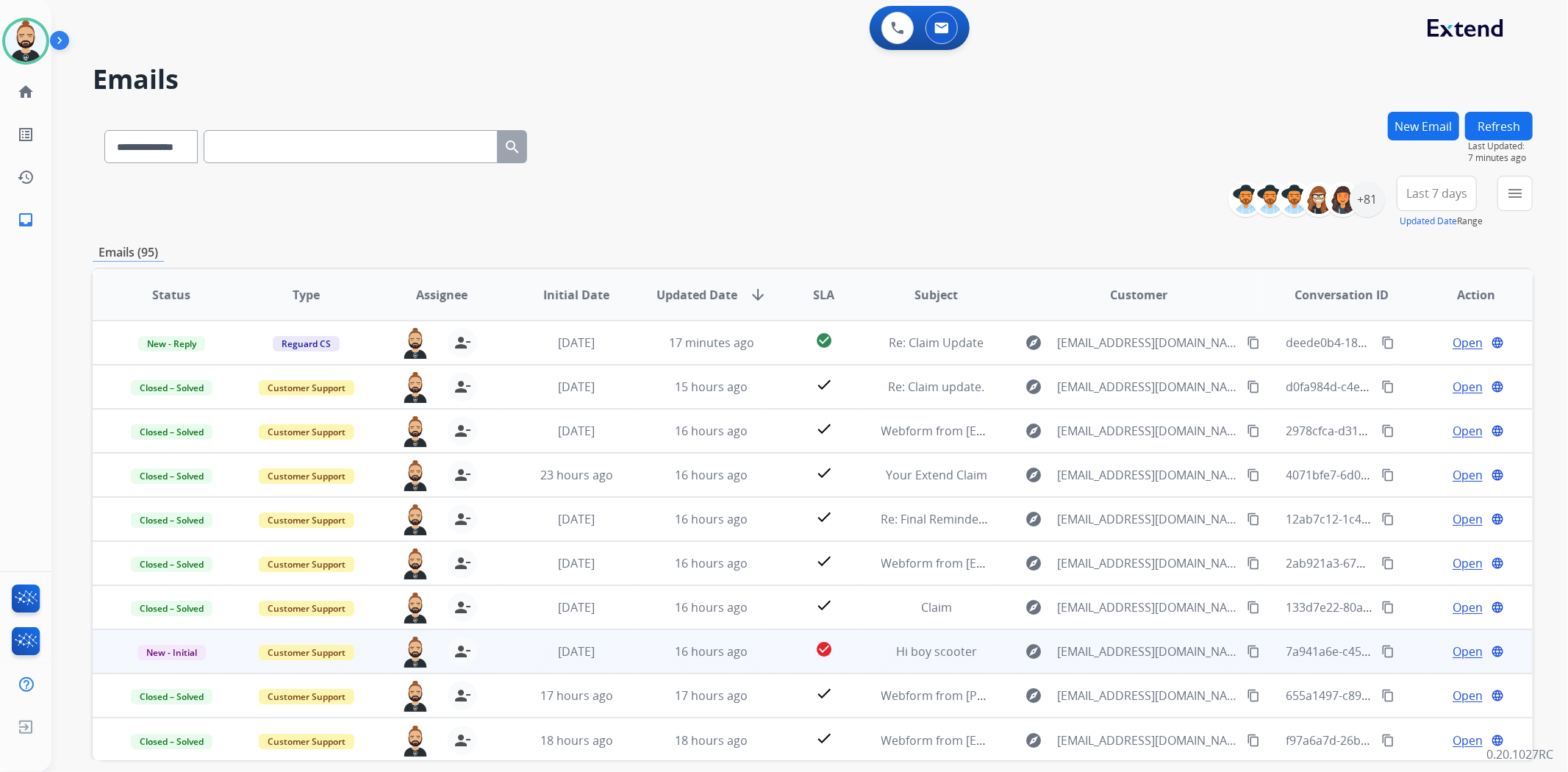
click at [1385, 649] on button "content_copy" at bounding box center [1388, 652] width 18 height 18
click at [1453, 652] on span "Open" at bounding box center [1467, 652] width 30 height 18
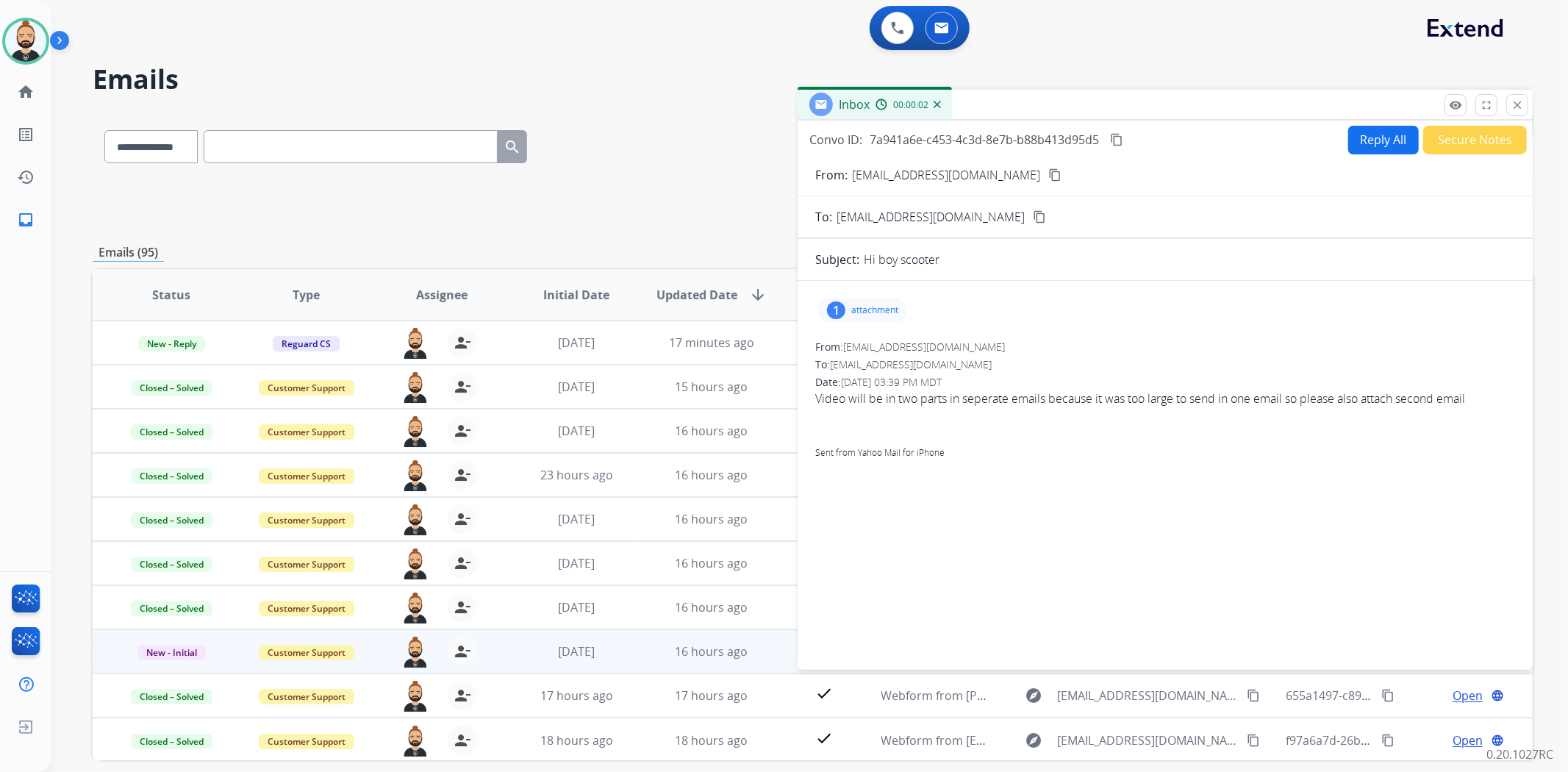
click at [865, 306] on p "attachment" at bounding box center [874, 310] width 47 height 11
click at [1008, 341] on mat-icon "download" at bounding box center [1005, 348] width 13 height 13
